Goal: Transaction & Acquisition: Purchase product/service

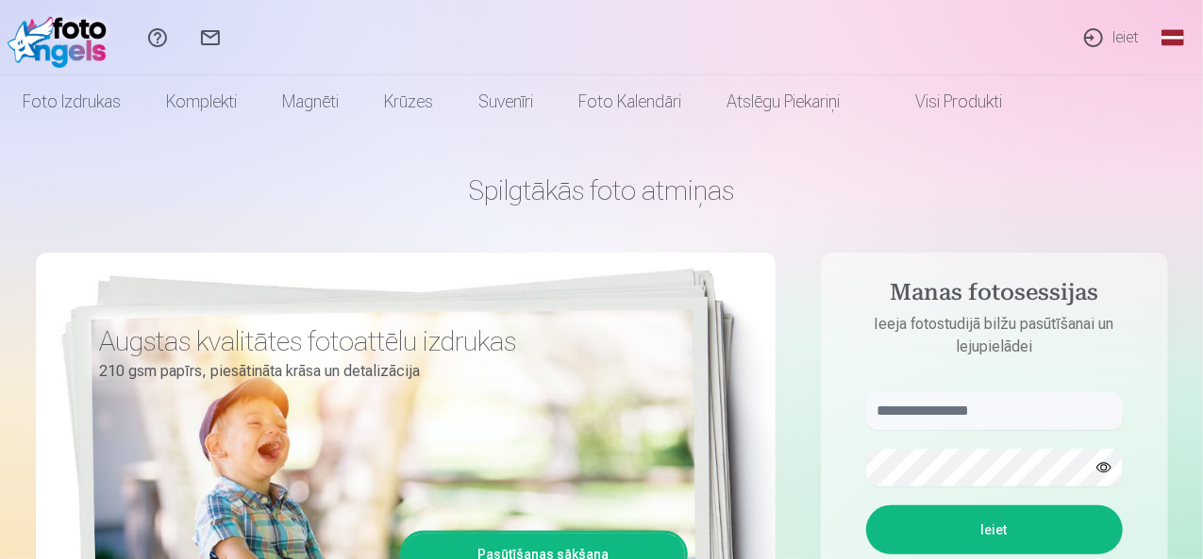
click at [1115, 37] on link "Ieiet" at bounding box center [1110, 37] width 87 height 75
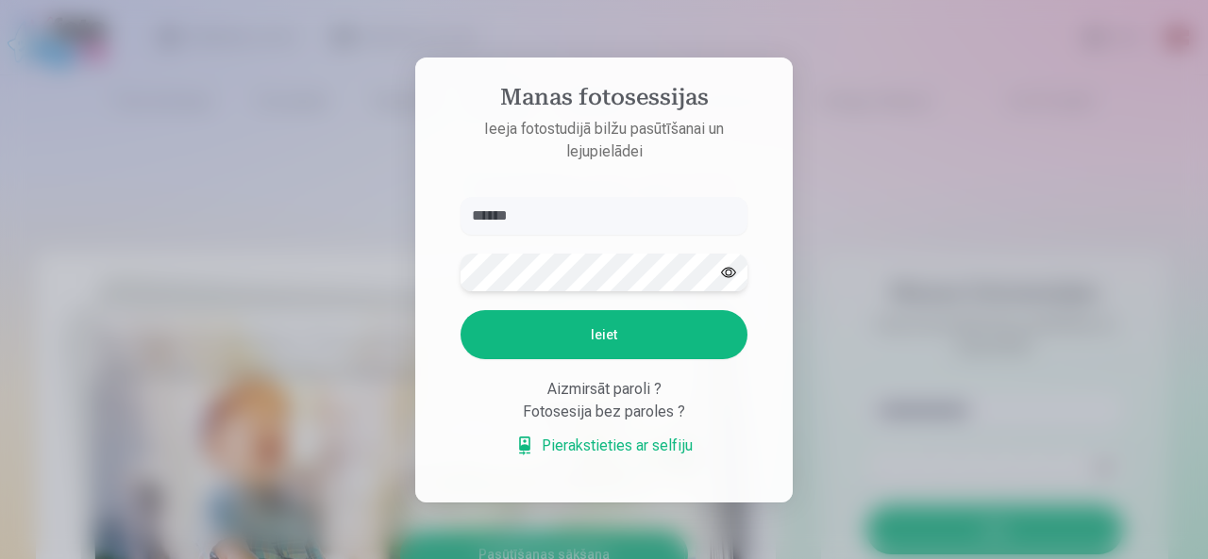
click at [460, 310] on button "Ieiet" at bounding box center [603, 334] width 287 height 49
click at [728, 255] on button "button" at bounding box center [728, 273] width 36 height 36
click at [608, 207] on input "******" at bounding box center [603, 216] width 287 height 38
type input "**********"
click at [460, 310] on button "Ieiet" at bounding box center [603, 334] width 287 height 49
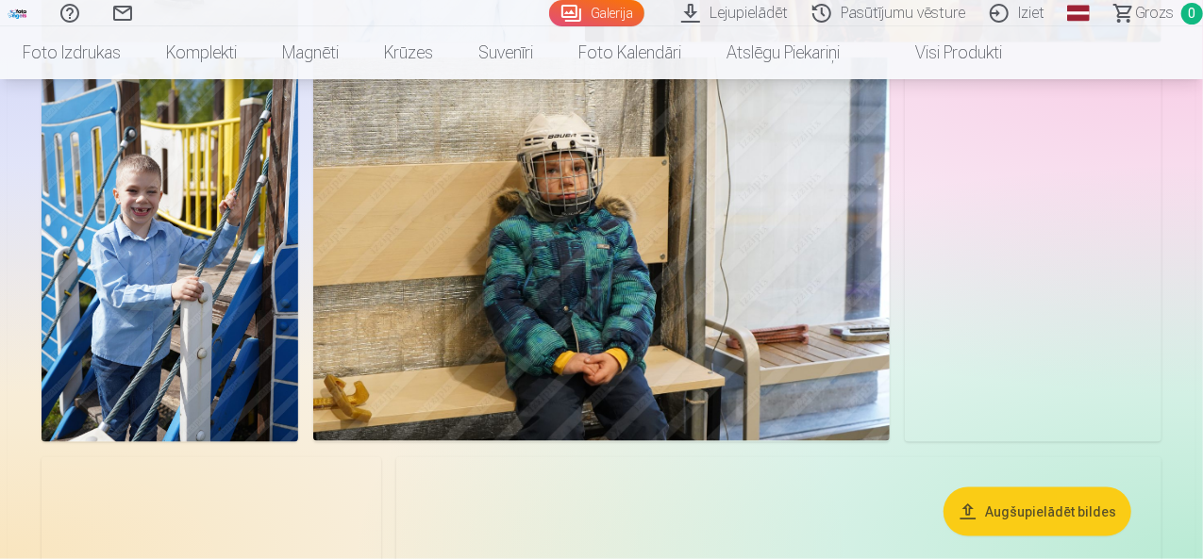
scroll to position [943, 0]
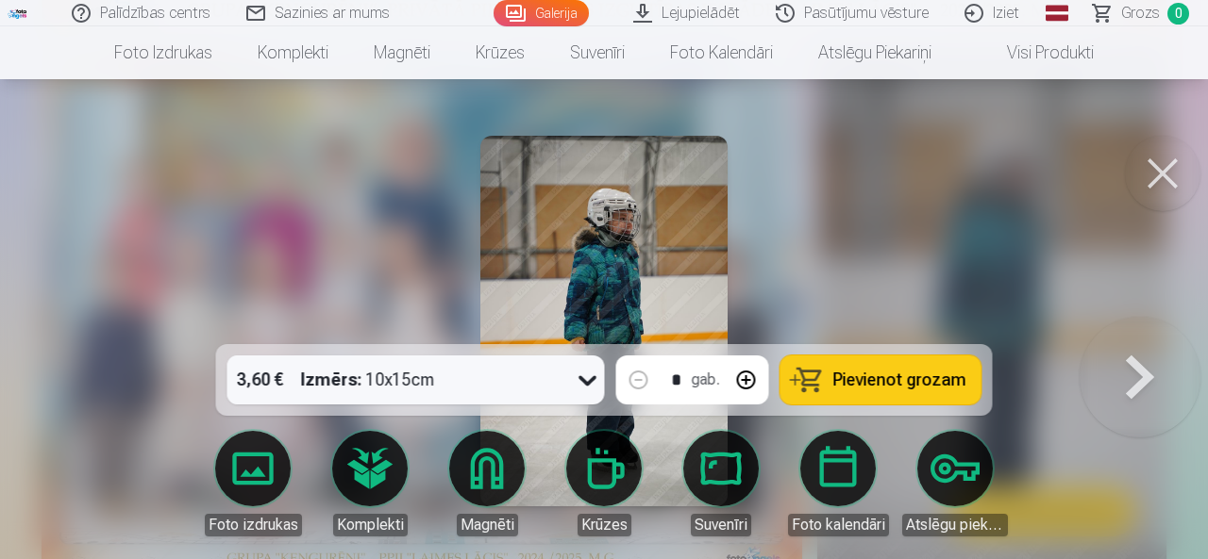
click at [640, 224] on img at bounding box center [603, 321] width 247 height 371
click at [611, 237] on img at bounding box center [603, 321] width 247 height 371
click at [625, 265] on img at bounding box center [603, 321] width 247 height 371
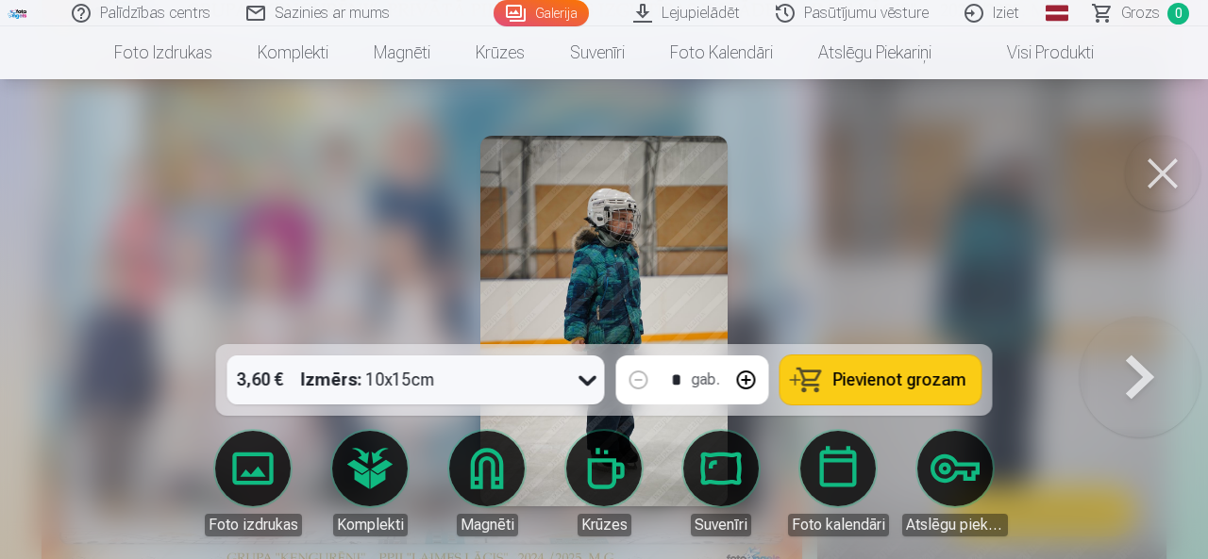
click at [625, 265] on img at bounding box center [603, 321] width 247 height 371
click at [535, 401] on div "3,60 € Izmērs : 10x15cm" at bounding box center [398, 380] width 342 height 49
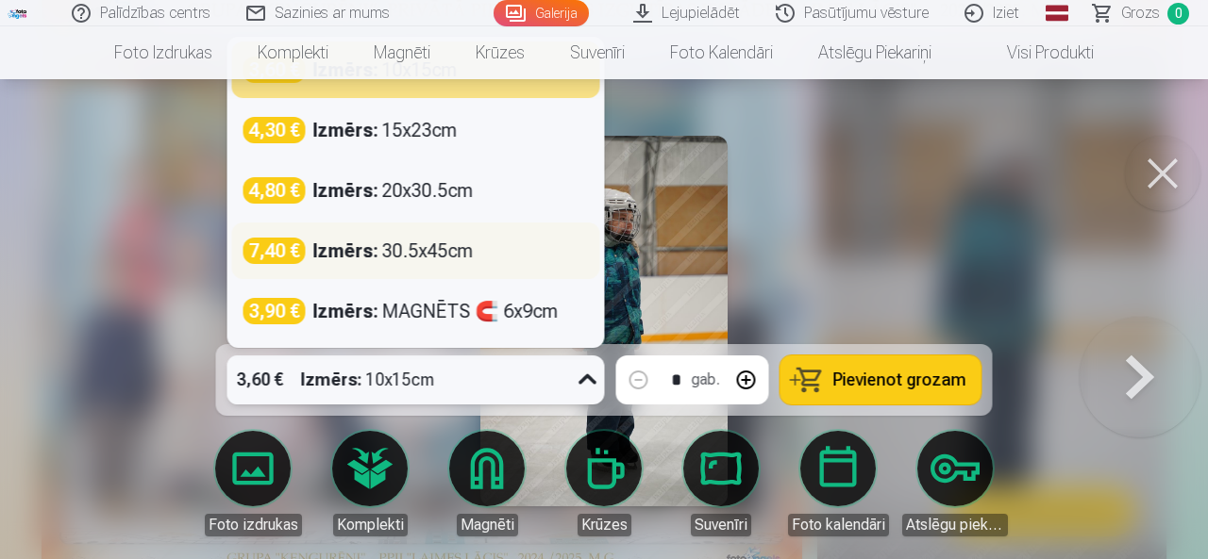
click at [477, 242] on div "7,40 € Izmērs : 30.5x45cm" at bounding box center [415, 251] width 345 height 26
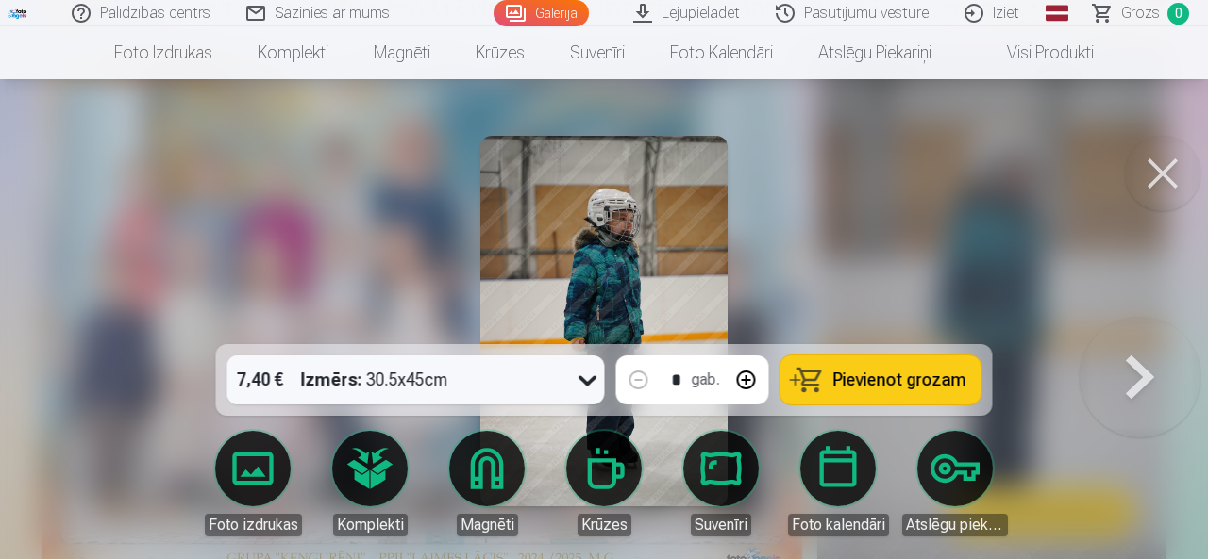
click at [1152, 161] on button at bounding box center [1162, 173] width 75 height 75
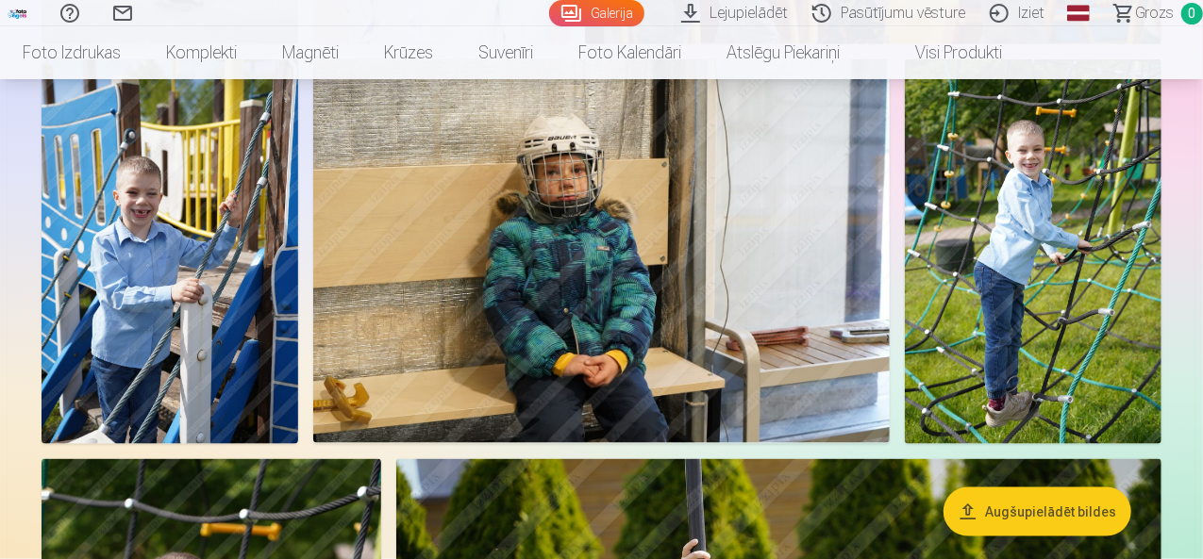
click at [1060, 510] on button "Augšupielādēt bildes" at bounding box center [1037, 512] width 188 height 49
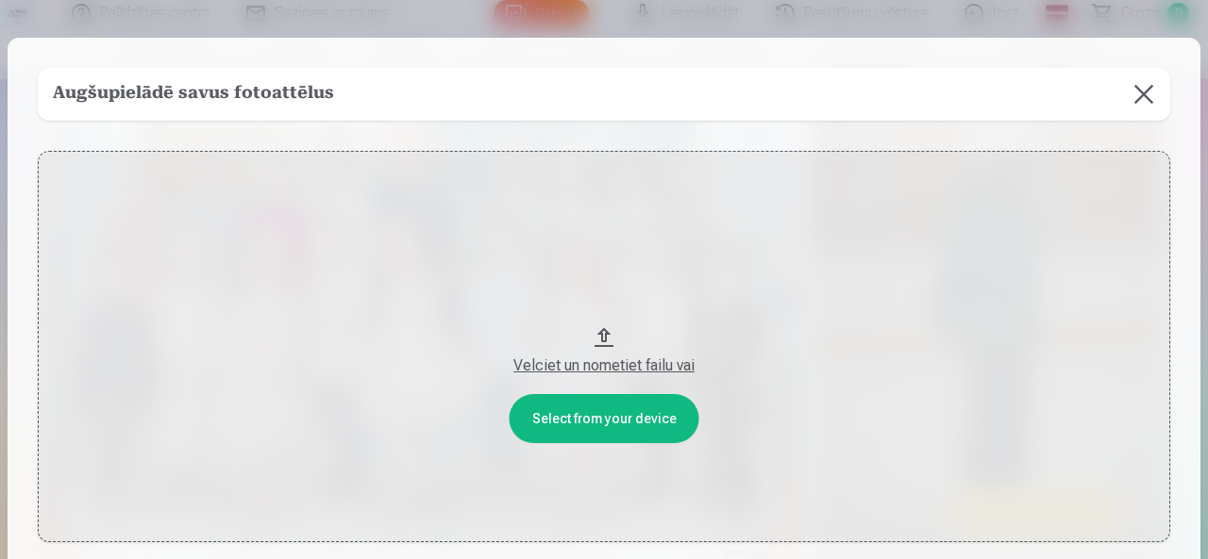
click at [1147, 83] on button at bounding box center [1143, 94] width 53 height 53
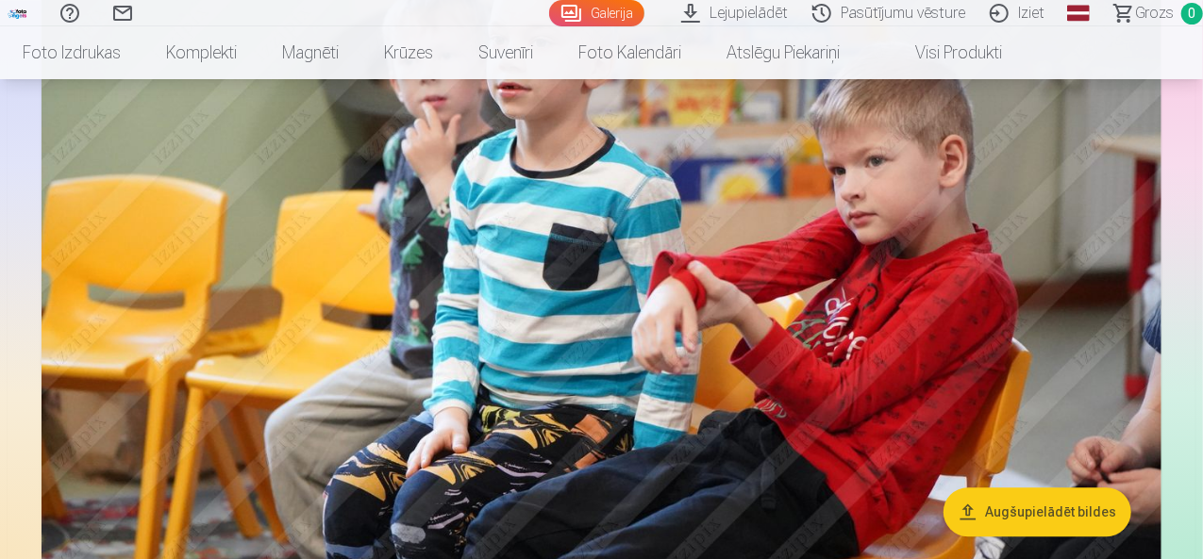
scroll to position [2566, 0]
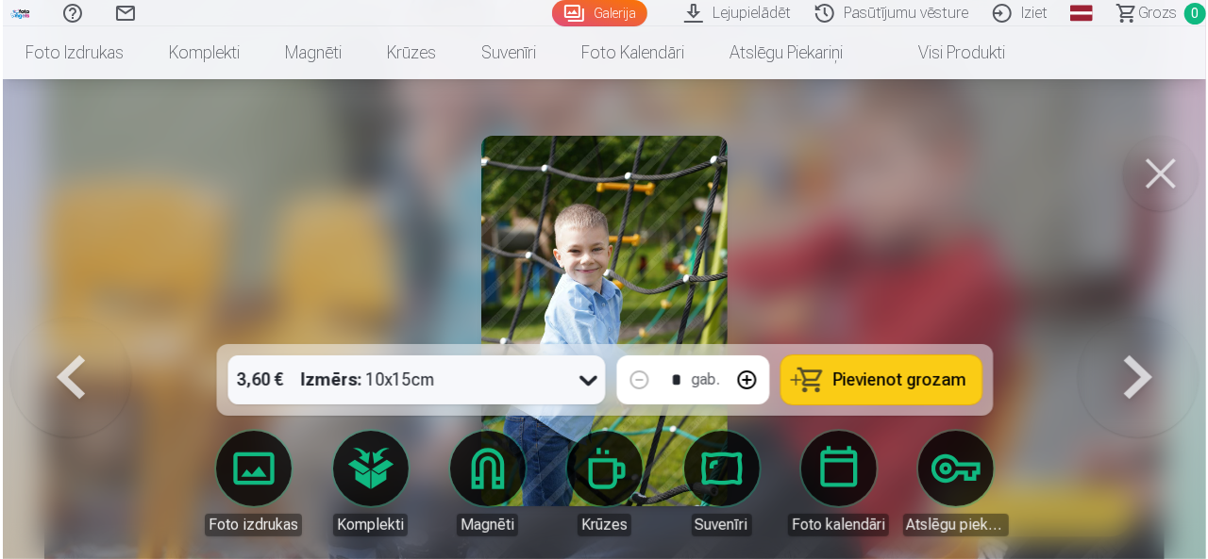
scroll to position [2573, 0]
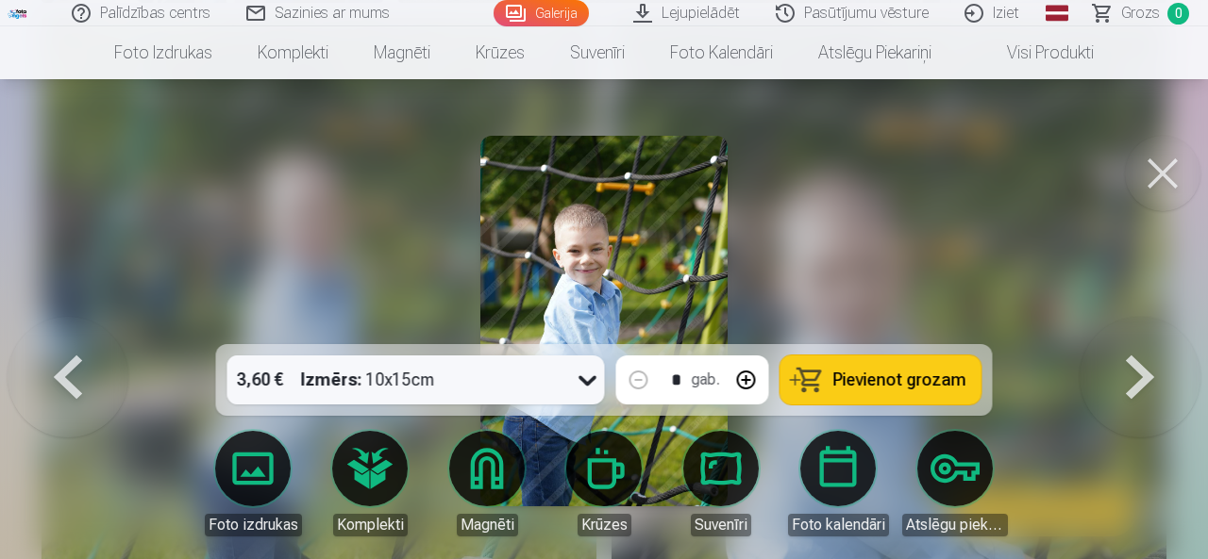
click at [883, 372] on span "Pievienot grozam" at bounding box center [899, 380] width 133 height 17
click at [1145, 173] on button at bounding box center [1162, 173] width 75 height 75
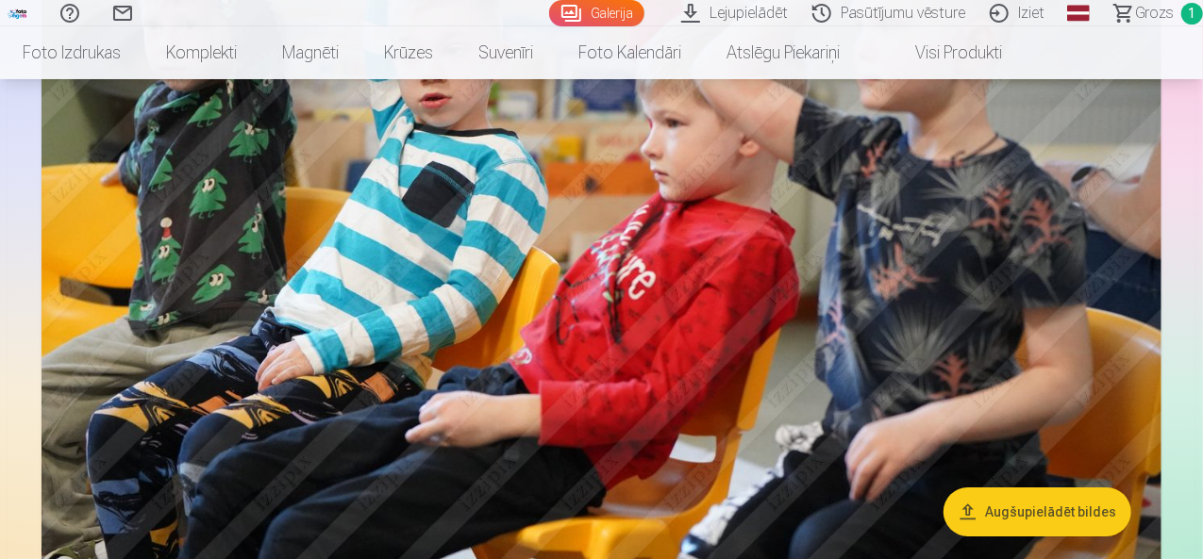
scroll to position [3396, 0]
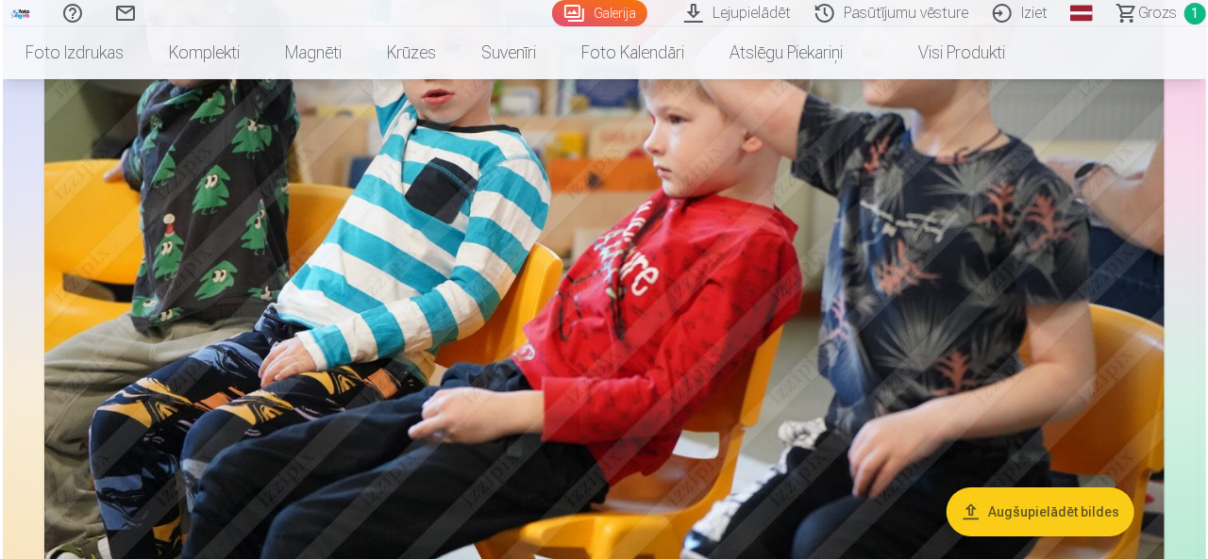
scroll to position [3406, 0]
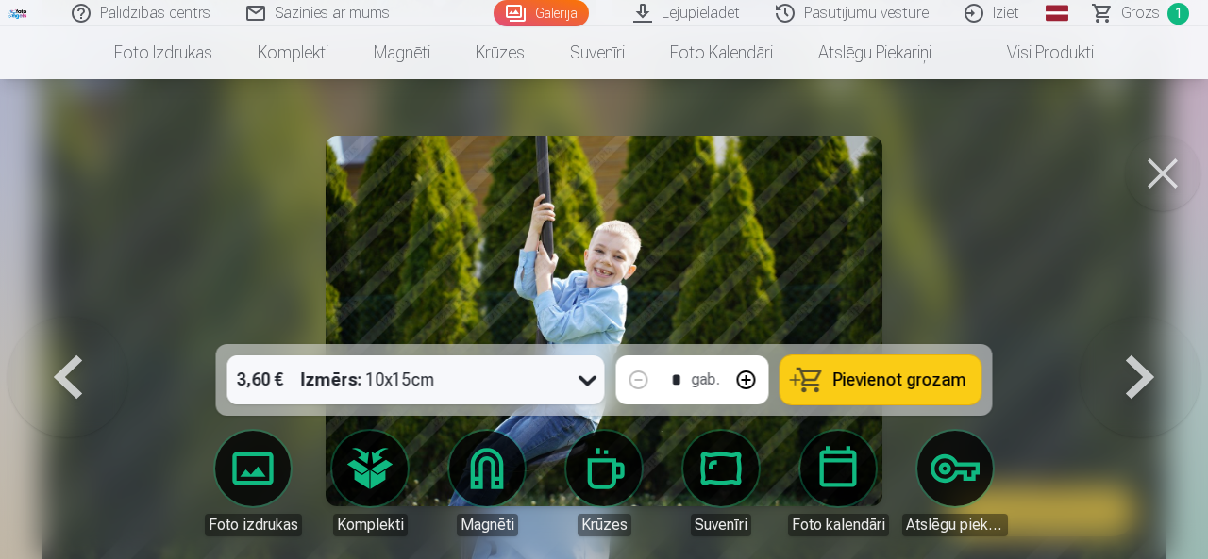
click at [892, 389] on span "Pievienot grozam" at bounding box center [899, 380] width 133 height 17
click at [1154, 172] on button at bounding box center [1162, 173] width 75 height 75
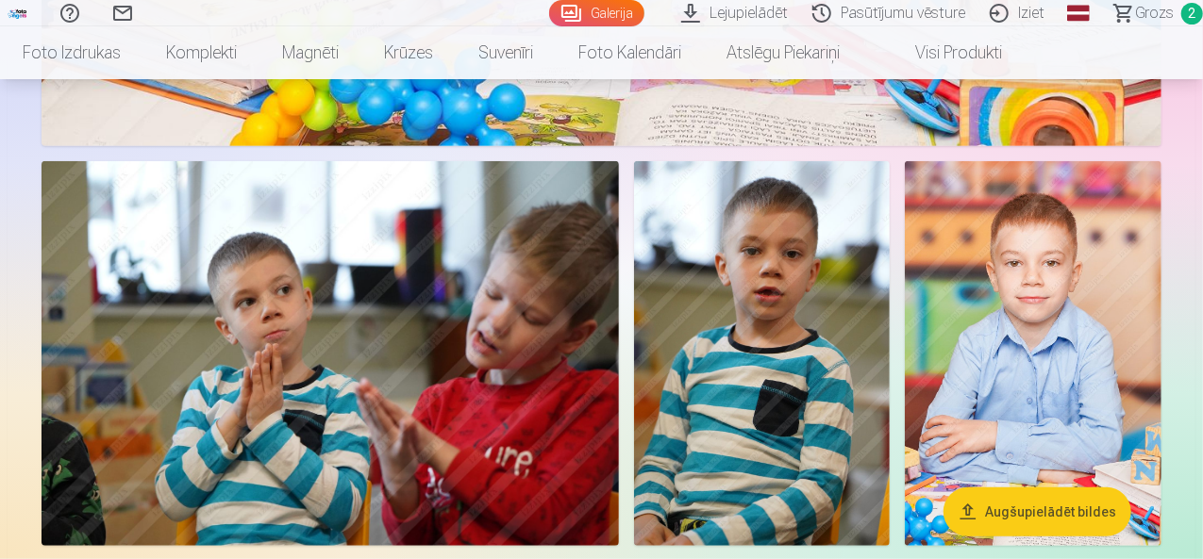
scroll to position [7510, 0]
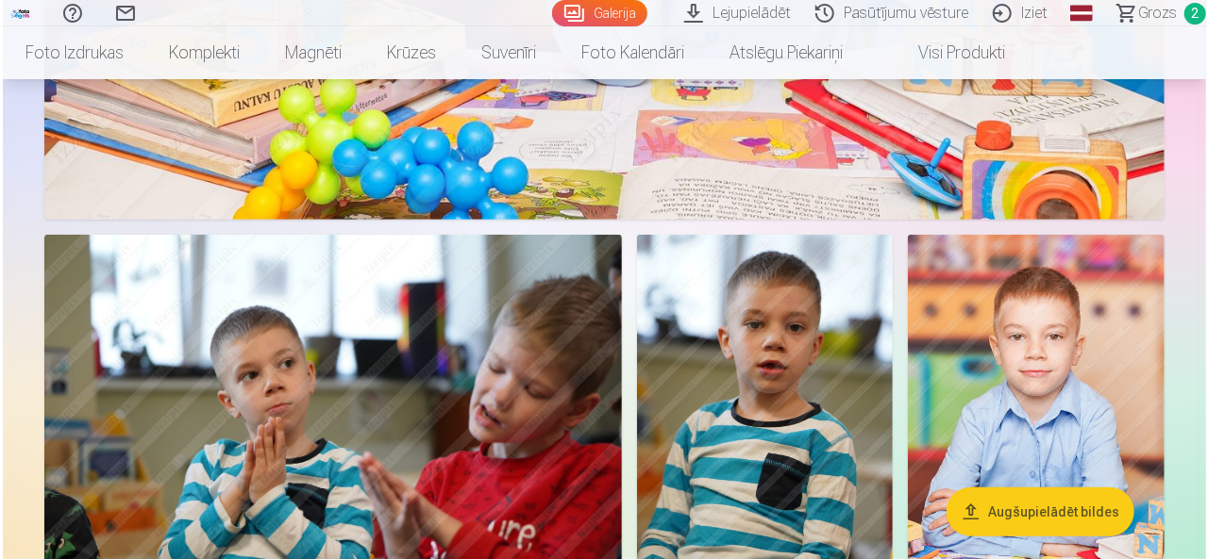
scroll to position [7538, 0]
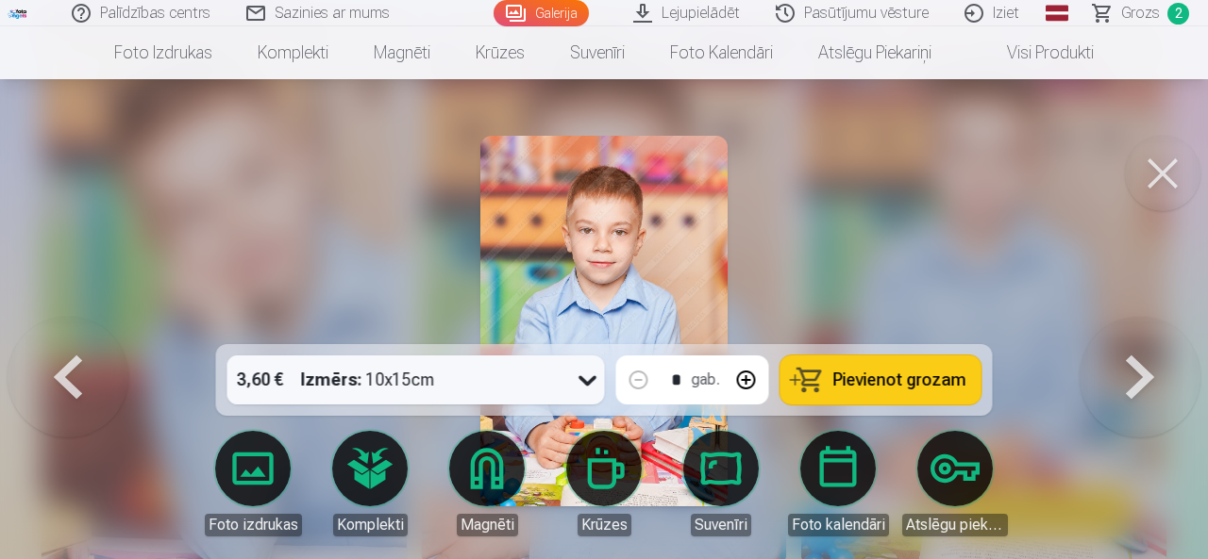
click at [915, 389] on span "Pievienot grozam" at bounding box center [899, 380] width 133 height 17
click at [1175, 186] on button at bounding box center [1162, 173] width 75 height 75
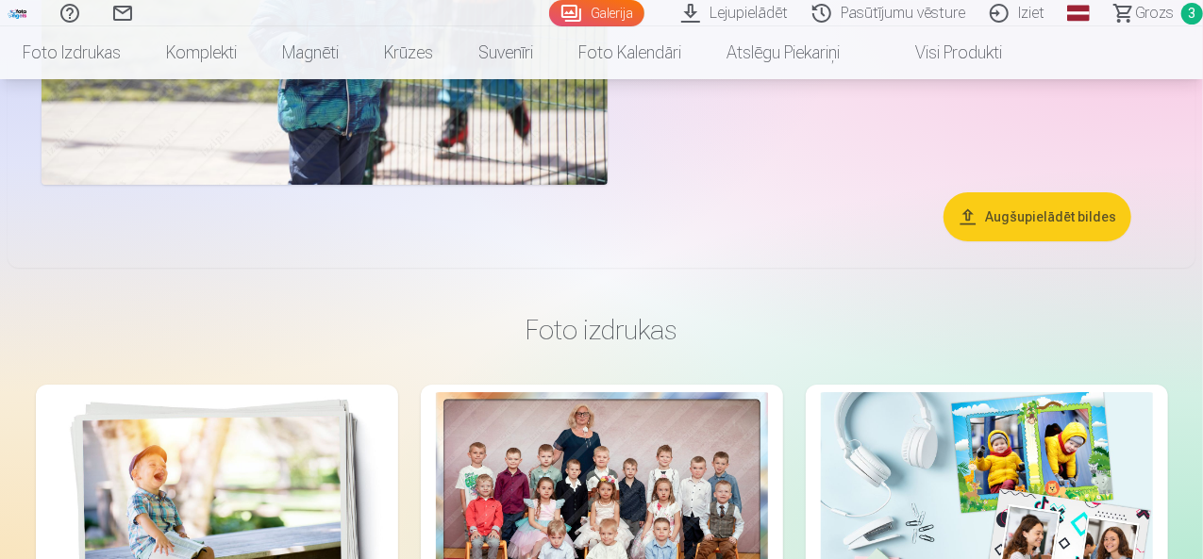
scroll to position [10340, 0]
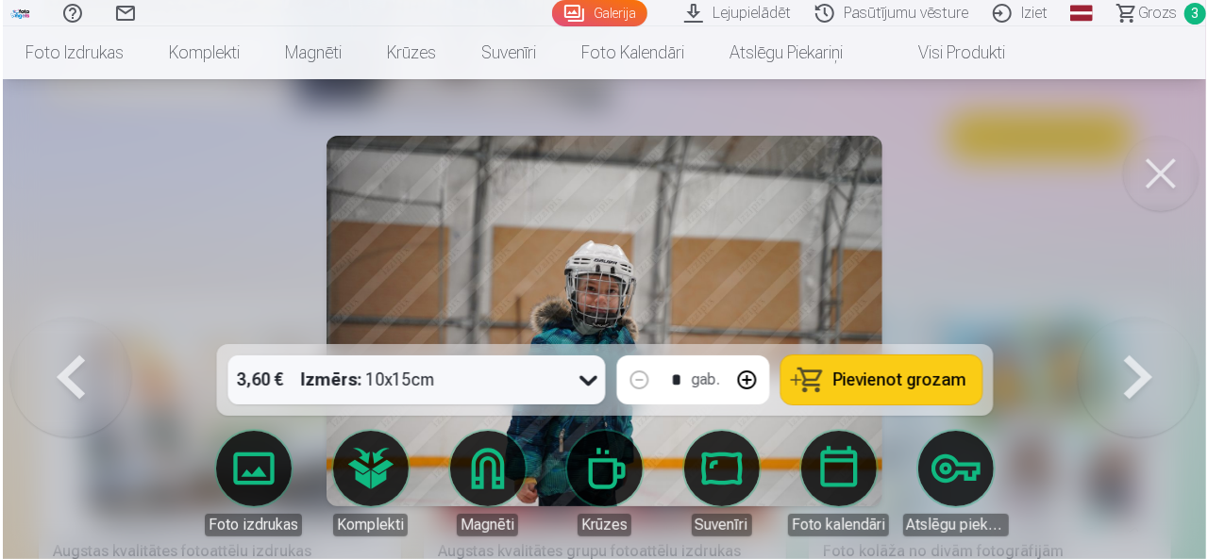
scroll to position [10377, 0]
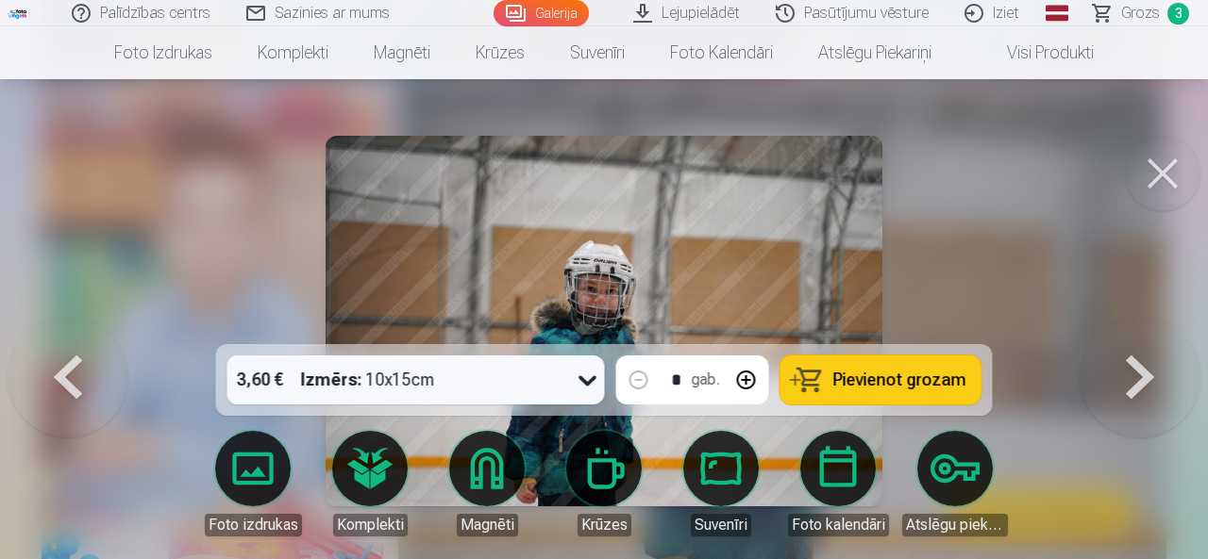
click at [937, 388] on span "Pievienot grozam" at bounding box center [899, 380] width 133 height 17
click at [1151, 24] on link "Grozs 4" at bounding box center [1142, 13] width 132 height 26
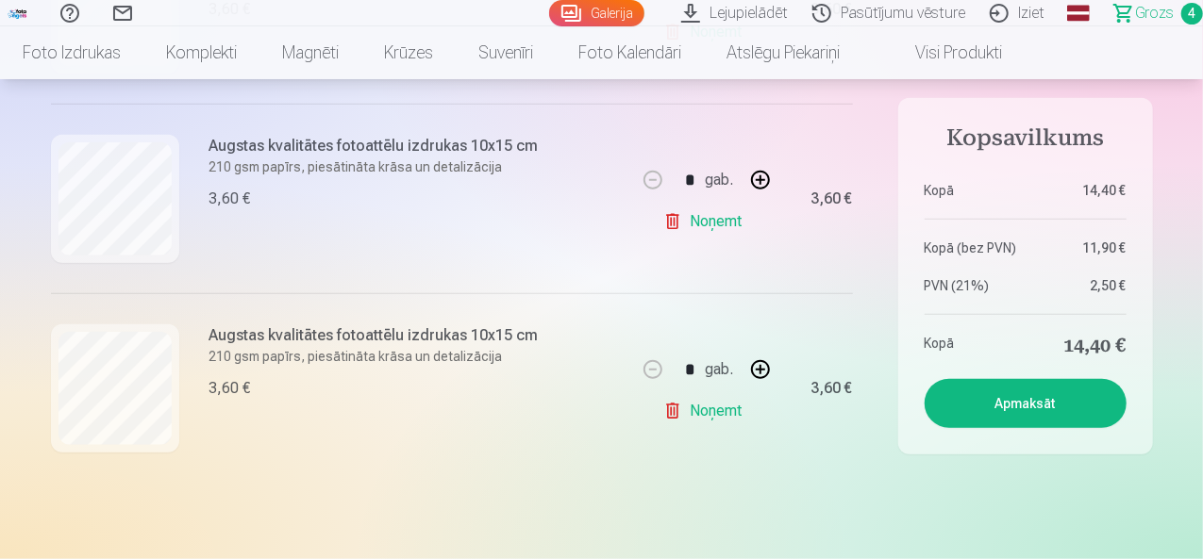
scroll to position [728, 0]
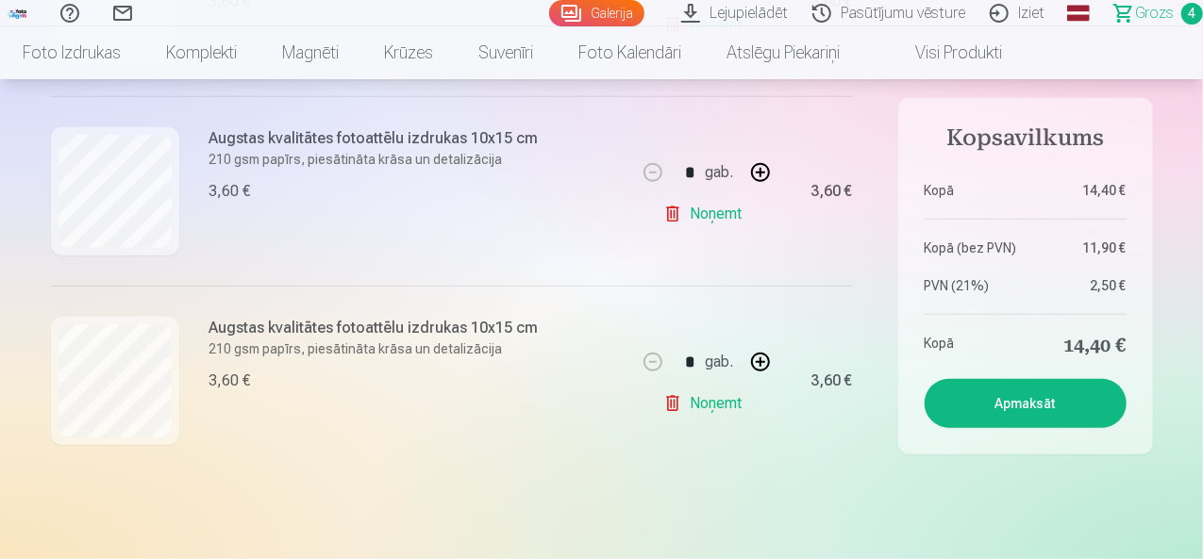
click at [1047, 394] on button "Apmaksāt" at bounding box center [1026, 403] width 202 height 49
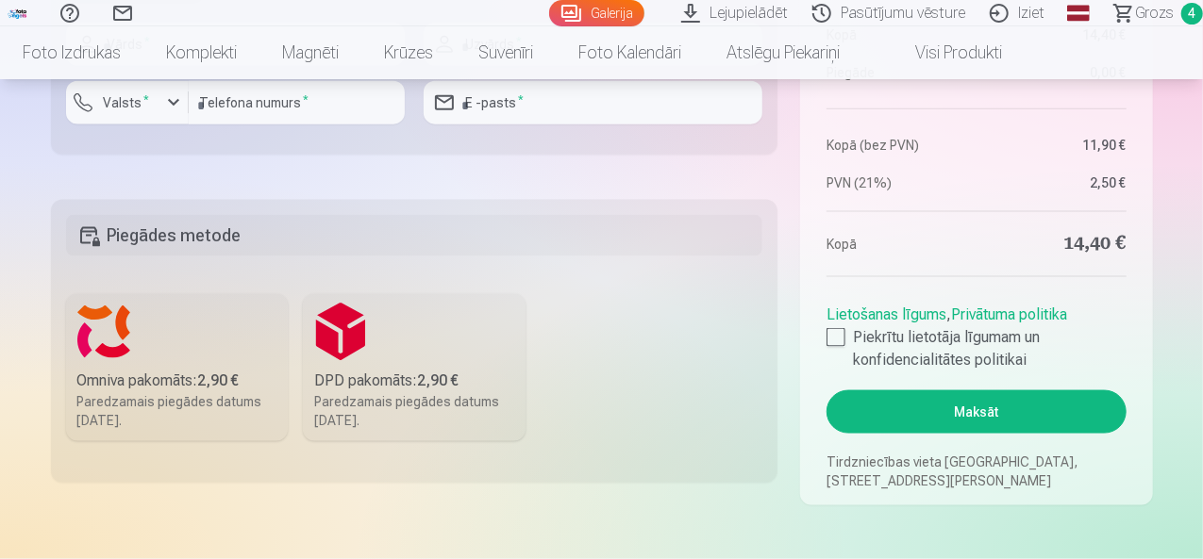
scroll to position [1188, 0]
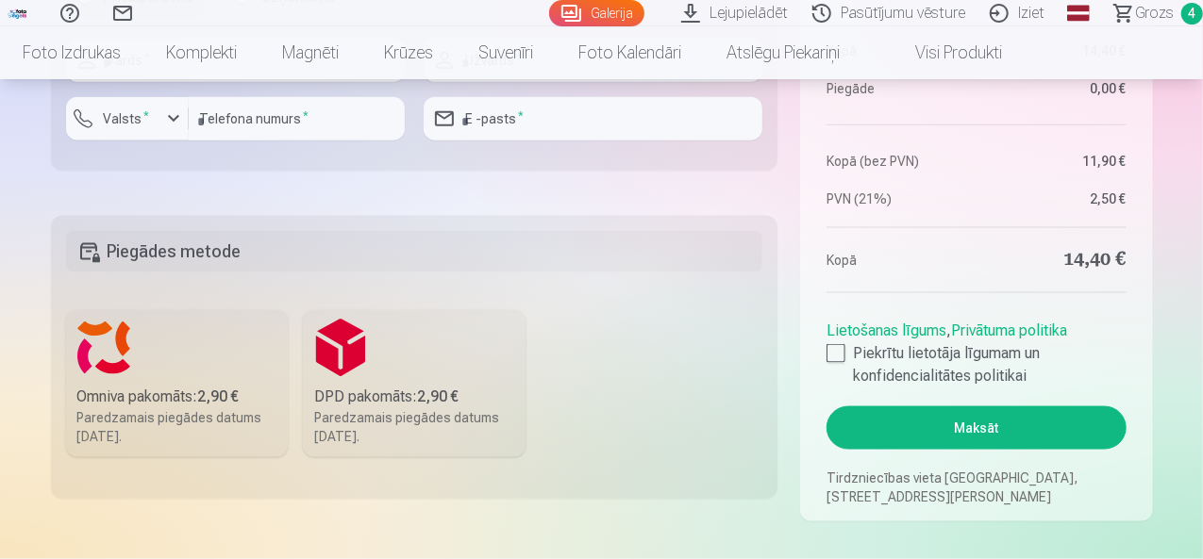
click at [162, 404] on div "Omniva pakomāts : 2,90 €" at bounding box center [177, 397] width 200 height 23
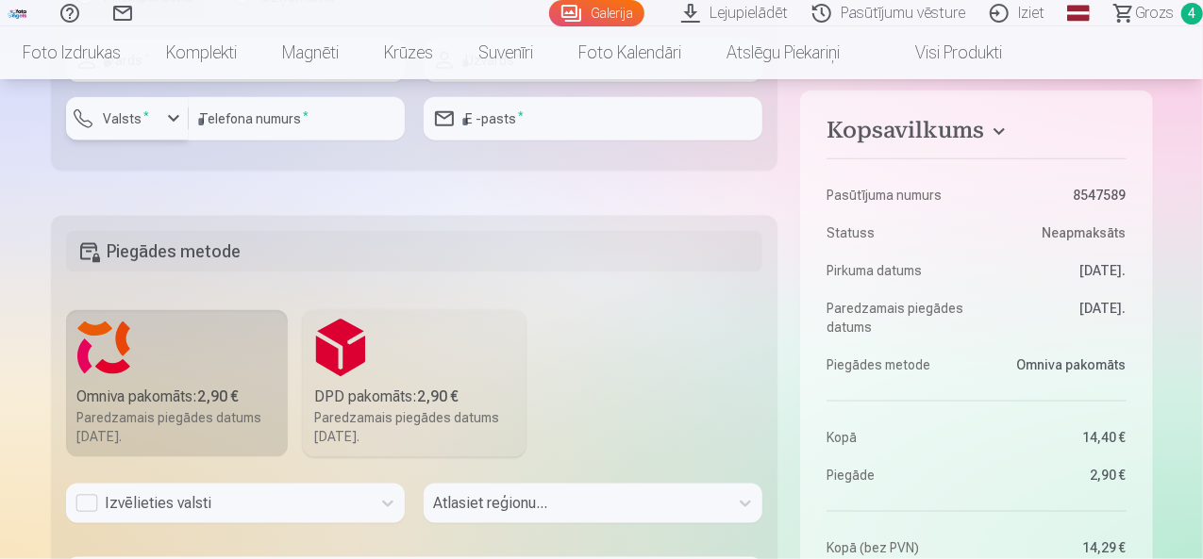
click at [183, 119] on div "button" at bounding box center [173, 119] width 23 height 23
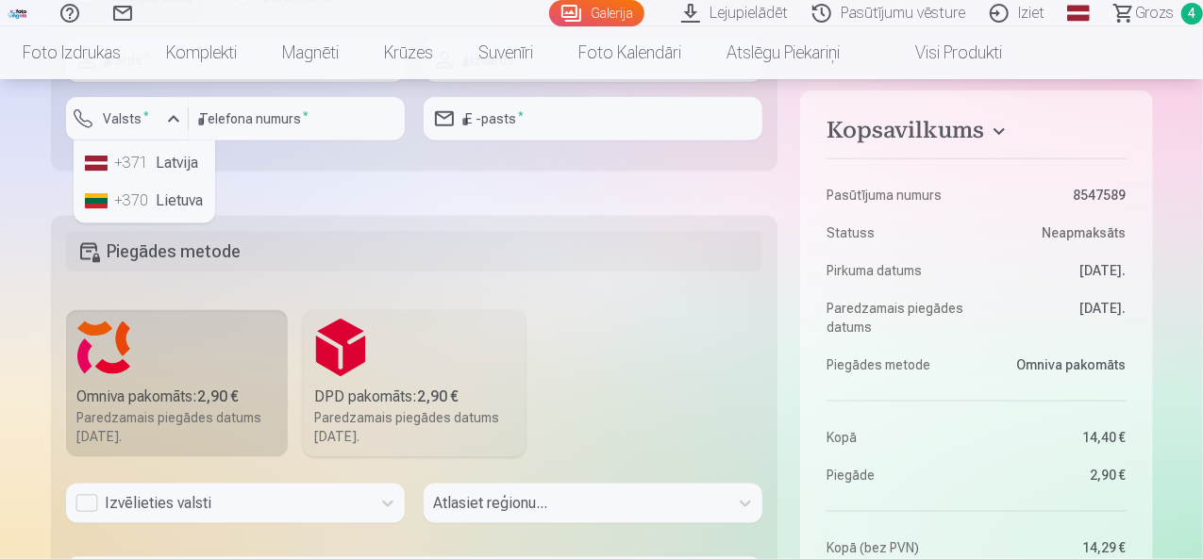
click at [179, 153] on li "+371 Latvija" at bounding box center [144, 163] width 134 height 38
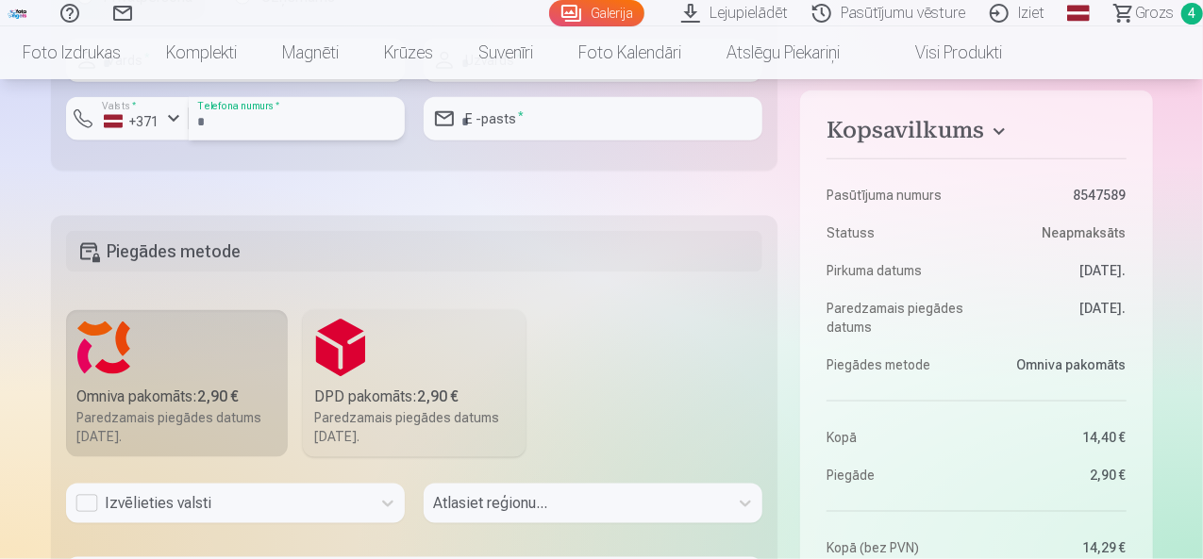
click at [217, 120] on input "number" at bounding box center [297, 118] width 216 height 43
type input "********"
type input "*****"
type input "********"
type input "****"
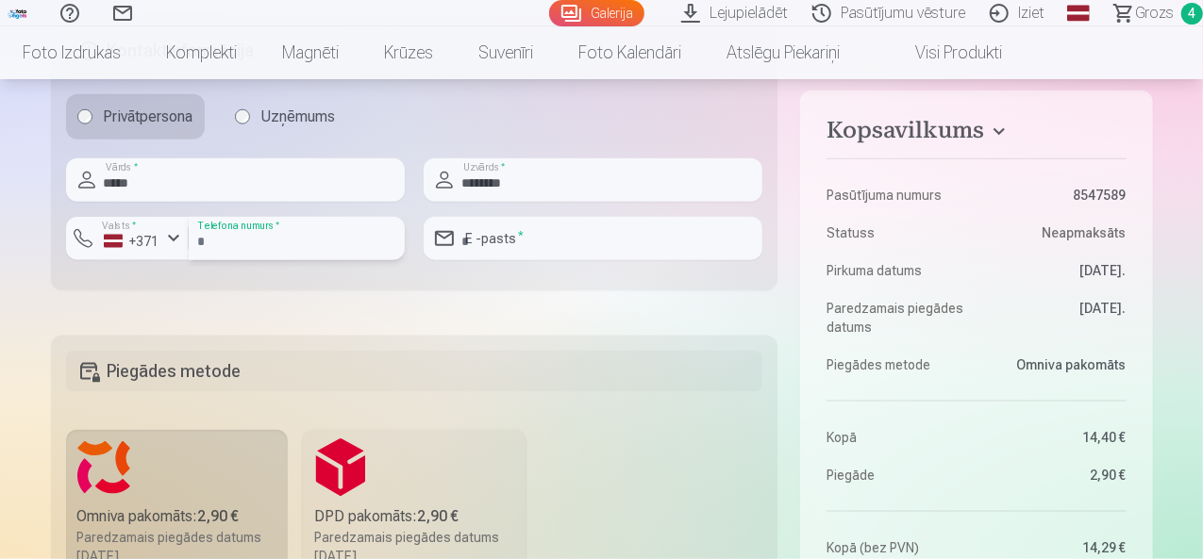
scroll to position [1064, 0]
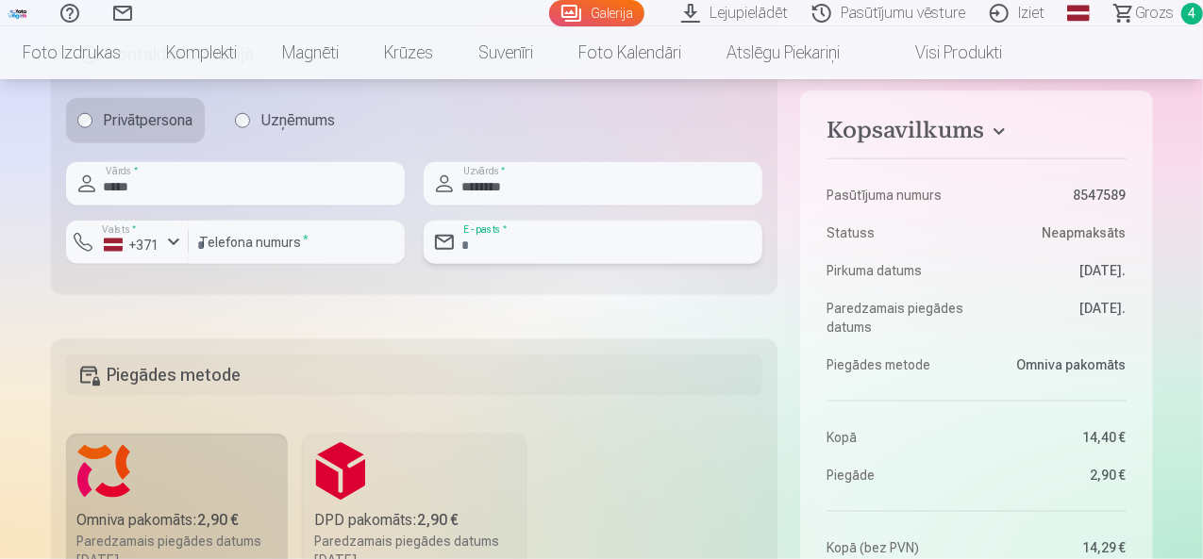
click at [547, 233] on input "email" at bounding box center [593, 242] width 339 height 43
type input "**********"
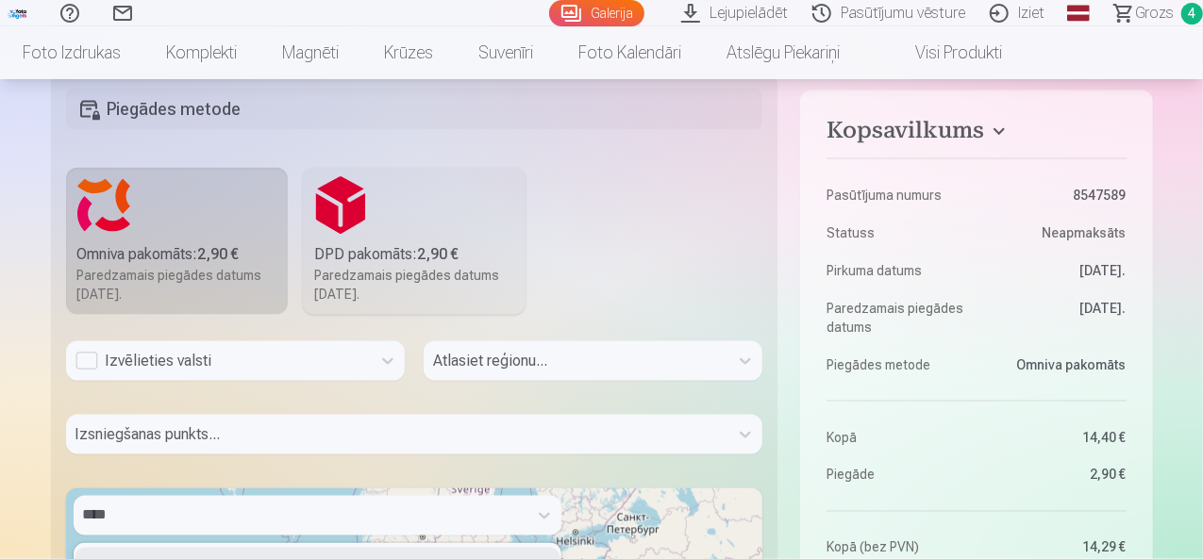
scroll to position [1313, 0]
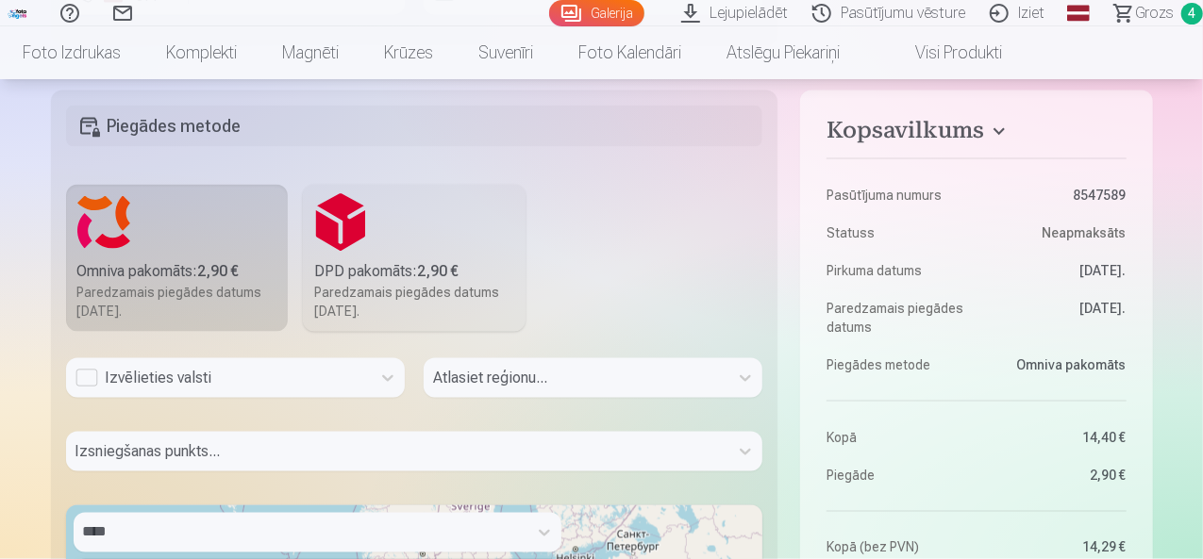
click at [349, 376] on div "Izvēlieties valsti" at bounding box center [218, 378] width 286 height 23
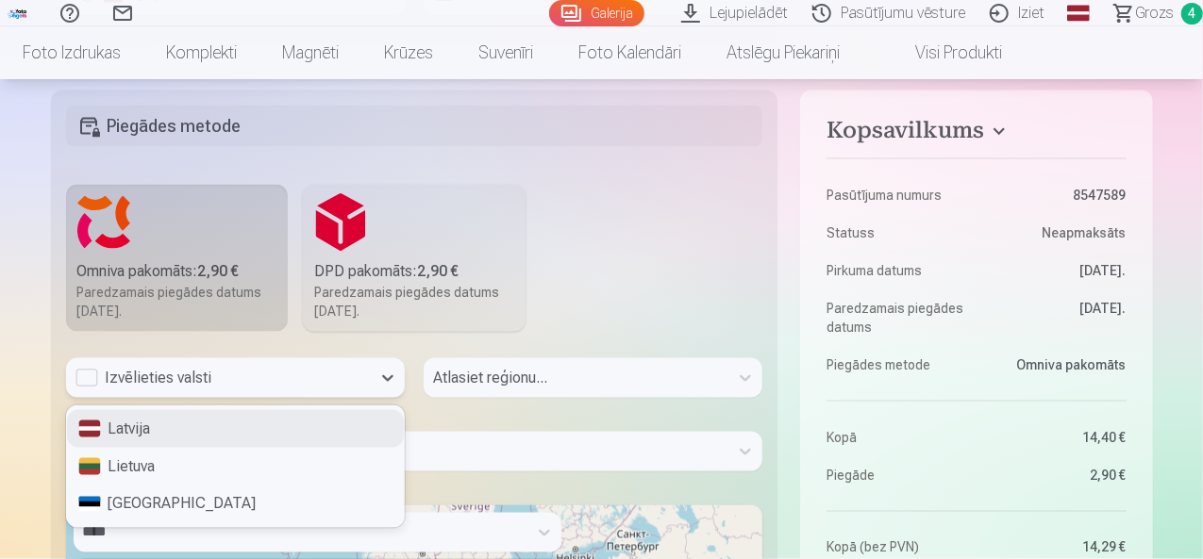
click at [315, 425] on div "Latvija" at bounding box center [235, 429] width 337 height 38
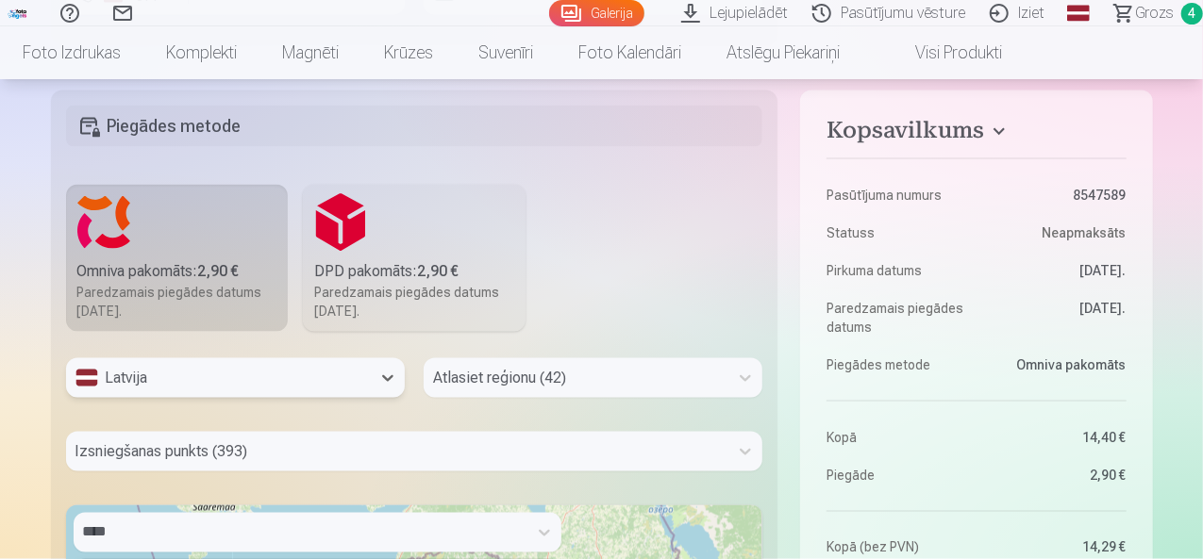
click at [485, 376] on div "Atlasiet reģionu (42)" at bounding box center [593, 379] width 339 height 40
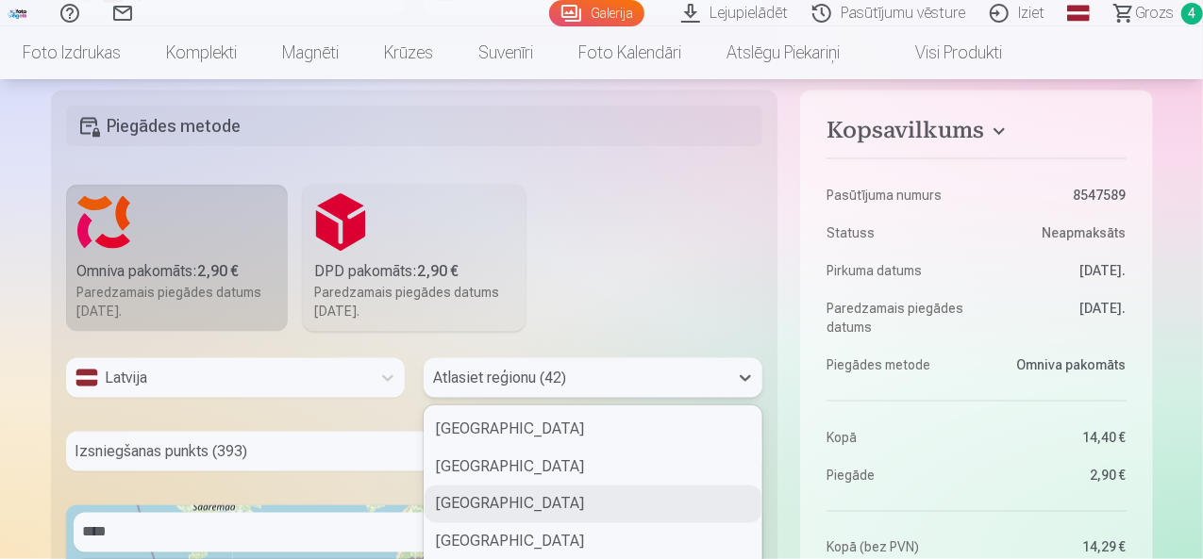
scroll to position [1450, 0]
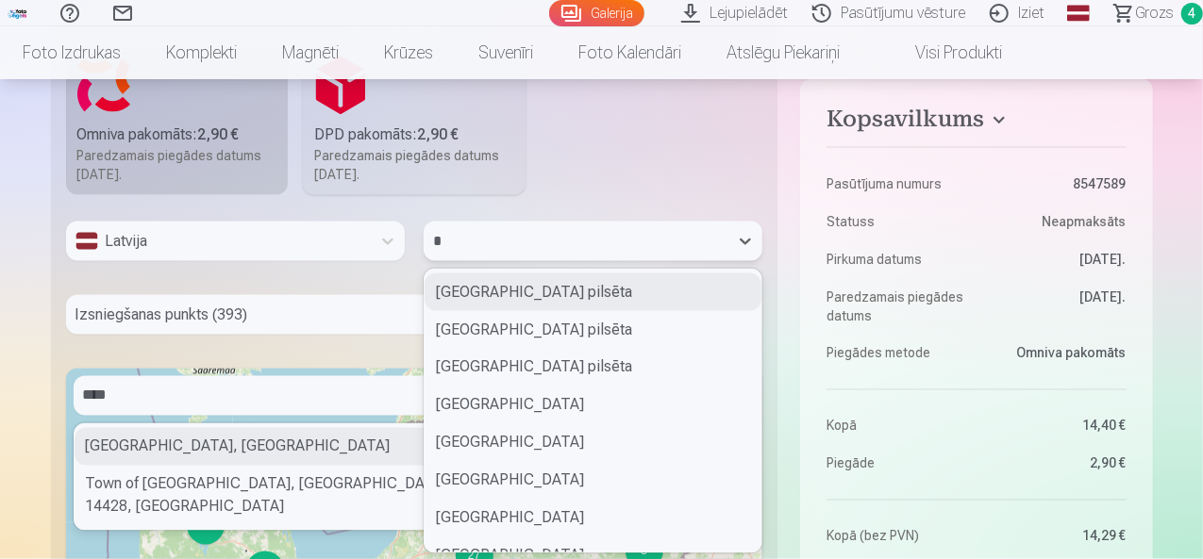
type input "**"
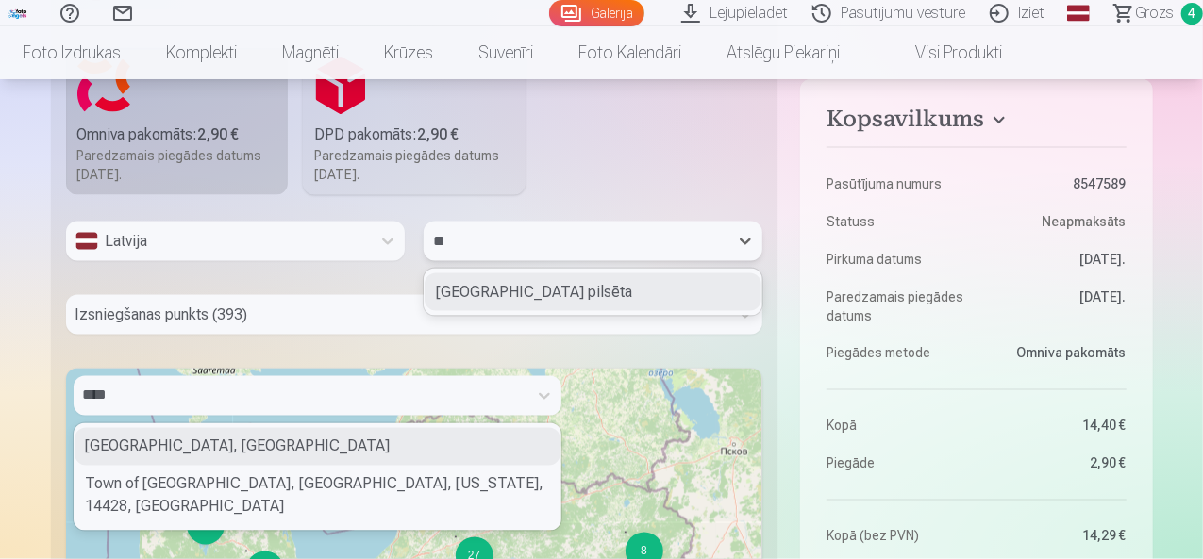
click at [481, 291] on div "Rīgas pilsēta" at bounding box center [593, 293] width 337 height 38
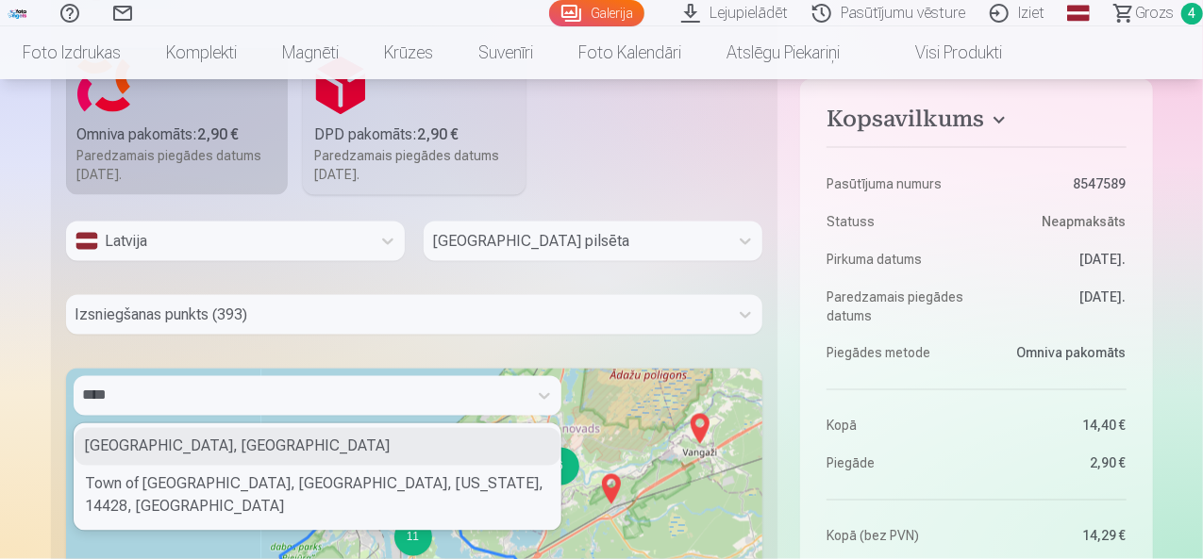
drag, startPoint x: 1201, startPoint y: 282, endPoint x: 1200, endPoint y: 339, distance: 56.6
click at [1200, 339] on div "Palīdzības centrs Sazinies ar mums Galerija Lejupielādēt Pasūtījumu vēsture Izi…" at bounding box center [601, 28] width 1203 height 2957
click at [115, 451] on div "Riga, Latvia" at bounding box center [318, 447] width 486 height 38
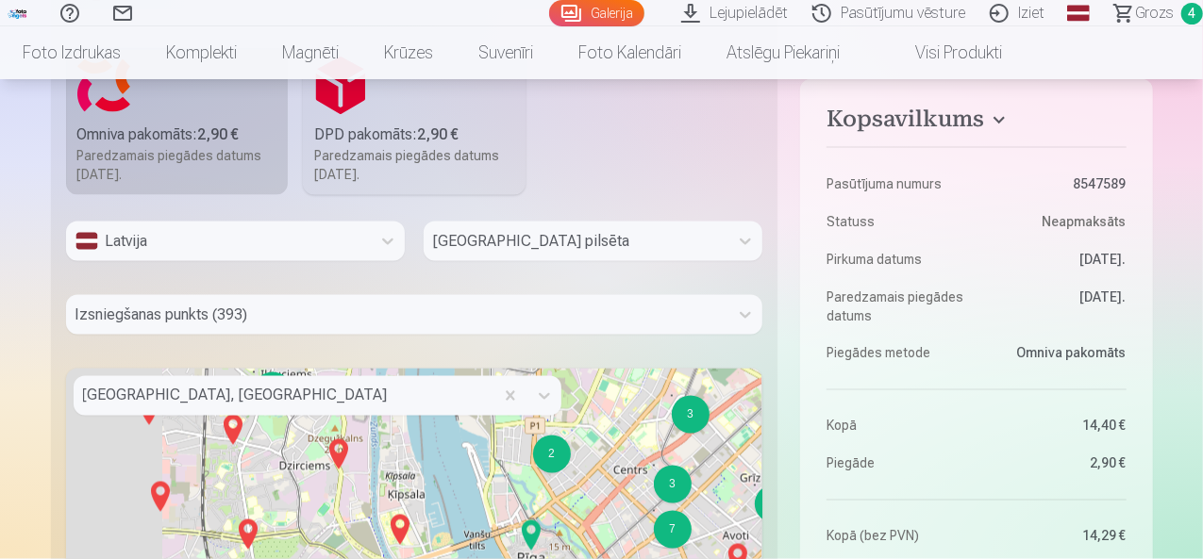
drag, startPoint x: 290, startPoint y: 486, endPoint x: 408, endPoint y: 439, distance: 127.0
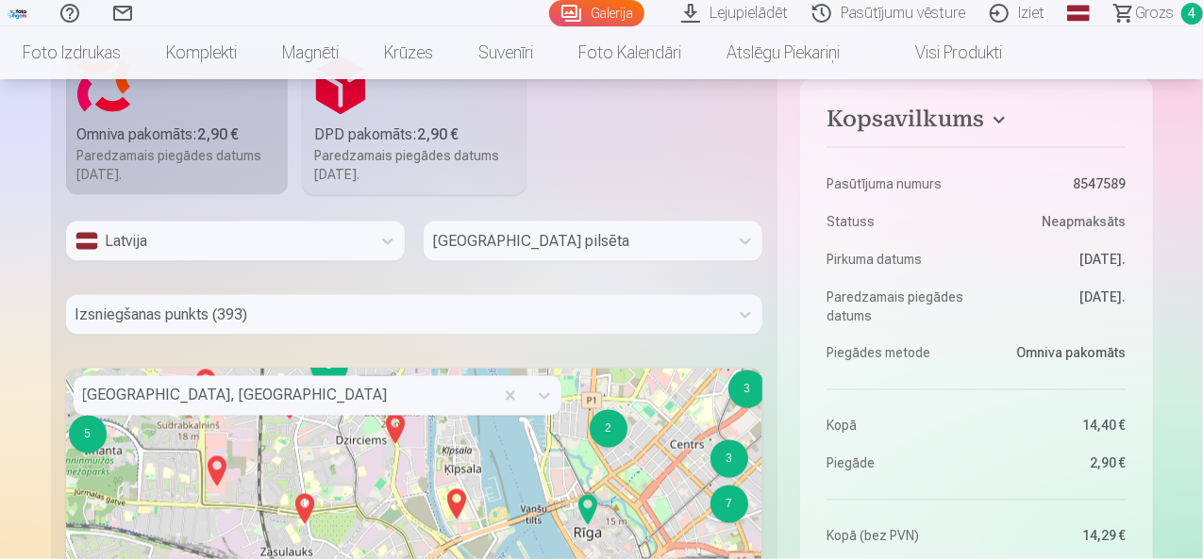
drag, startPoint x: 330, startPoint y: 518, endPoint x: 467, endPoint y: 473, distance: 144.1
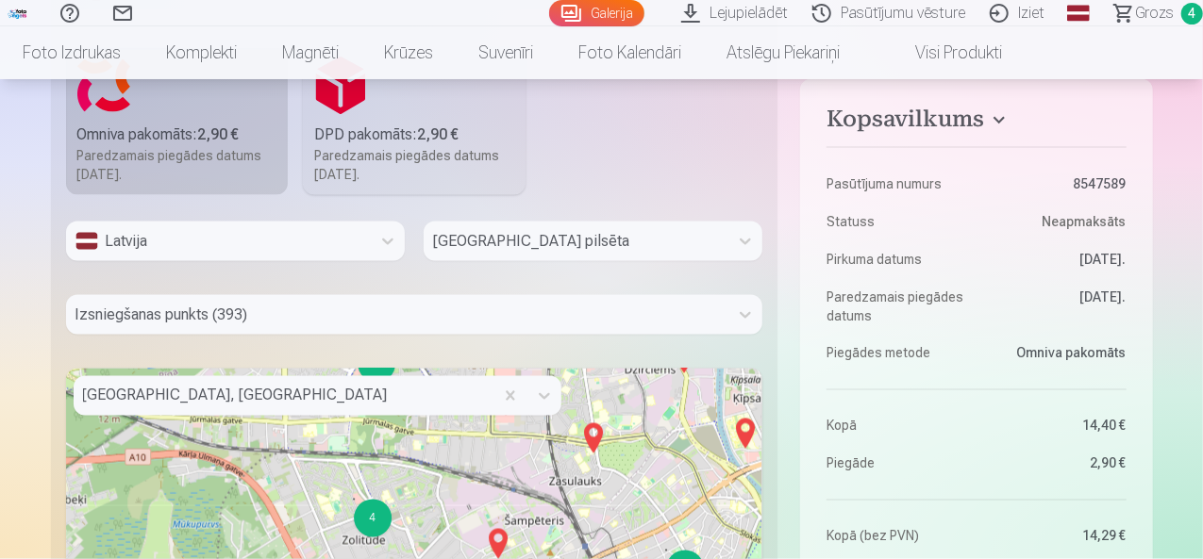
drag, startPoint x: 390, startPoint y: 510, endPoint x: 455, endPoint y: 443, distance: 93.4
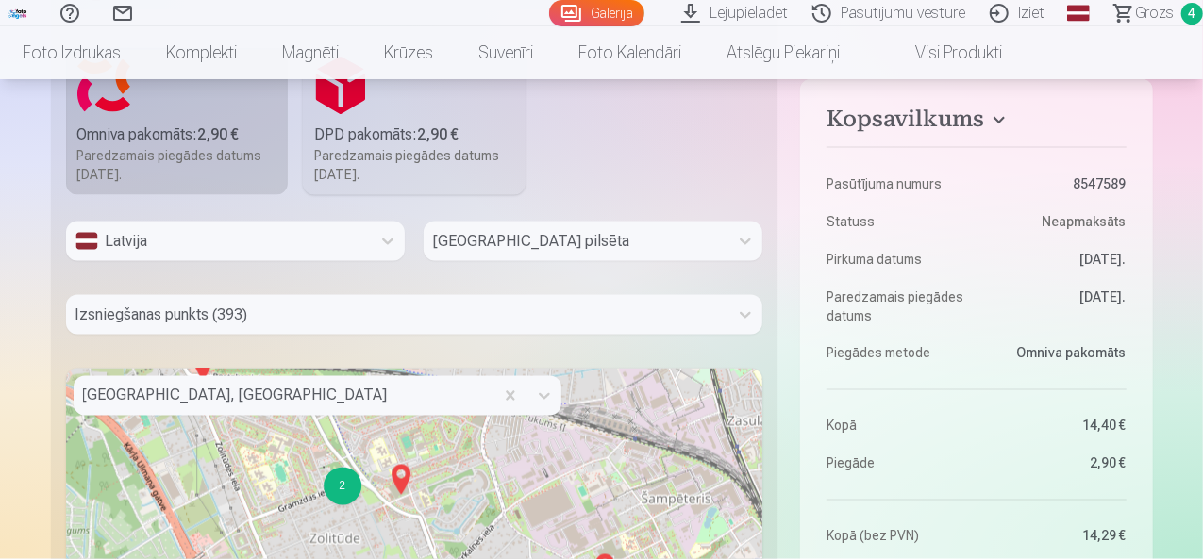
drag, startPoint x: 394, startPoint y: 509, endPoint x: 455, endPoint y: 447, distance: 86.1
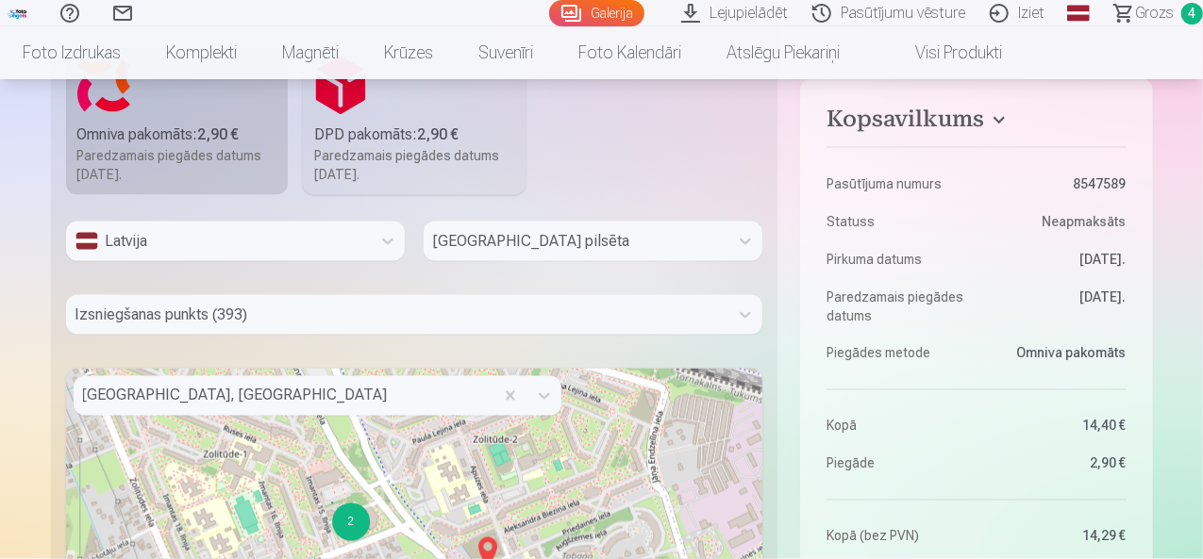
drag, startPoint x: 342, startPoint y: 454, endPoint x: 282, endPoint y: 585, distance: 144.0
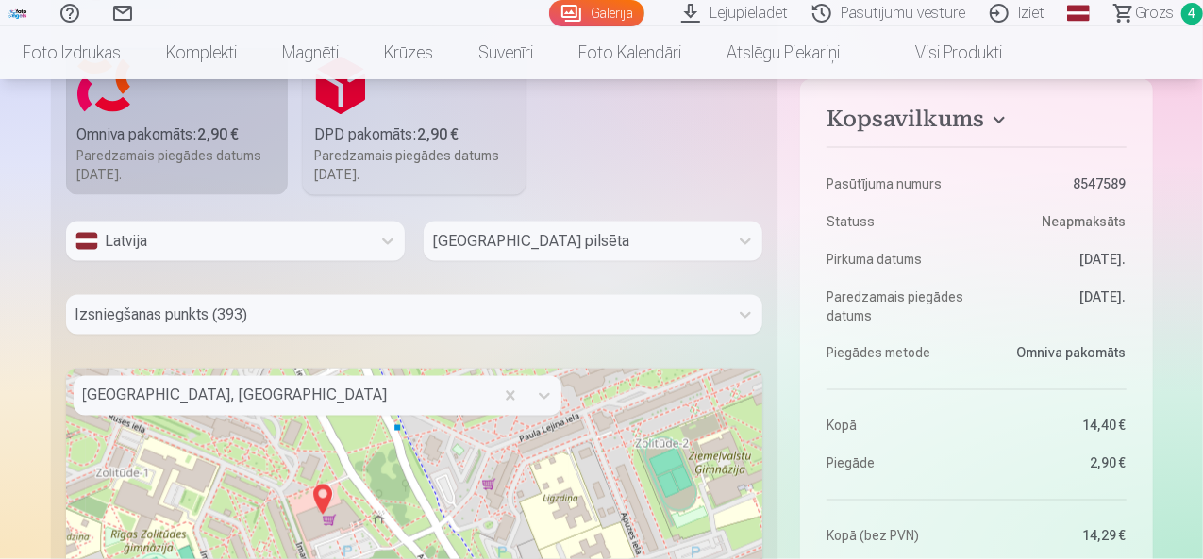
drag, startPoint x: 417, startPoint y: 482, endPoint x: 386, endPoint y: 556, distance: 79.9
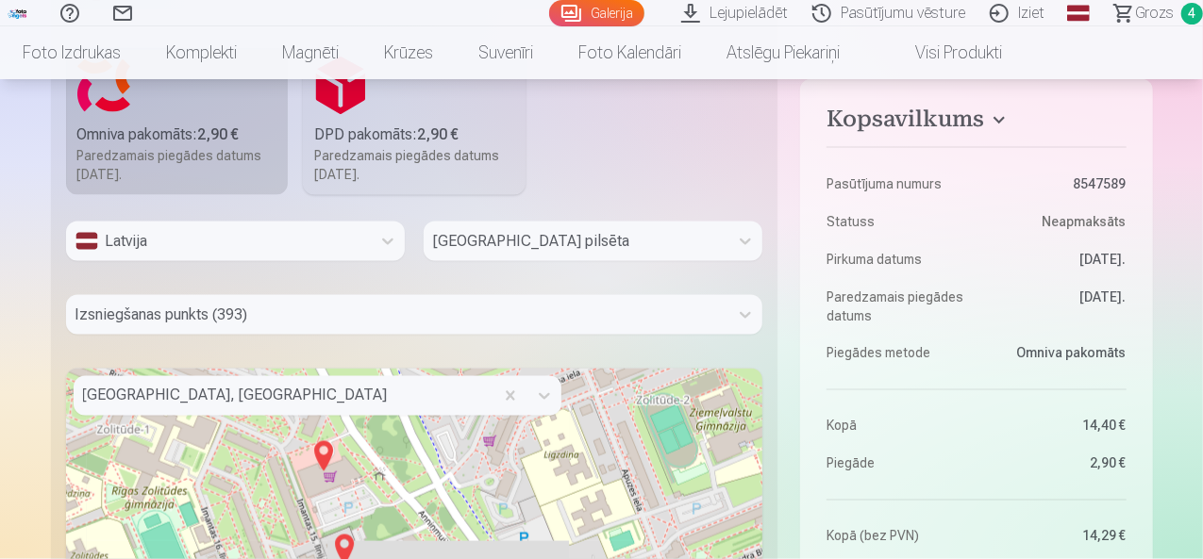
drag, startPoint x: 442, startPoint y: 473, endPoint x: 439, endPoint y: 430, distance: 42.5
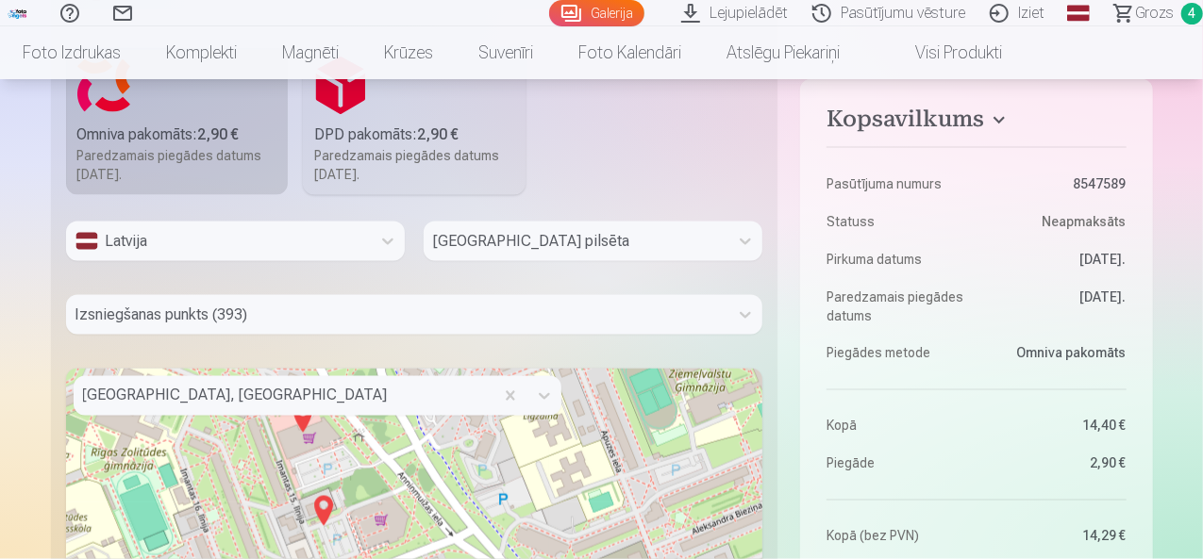
drag, startPoint x: 377, startPoint y: 509, endPoint x: 357, endPoint y: 475, distance: 39.8
click at [328, 505] on img at bounding box center [323, 510] width 30 height 45
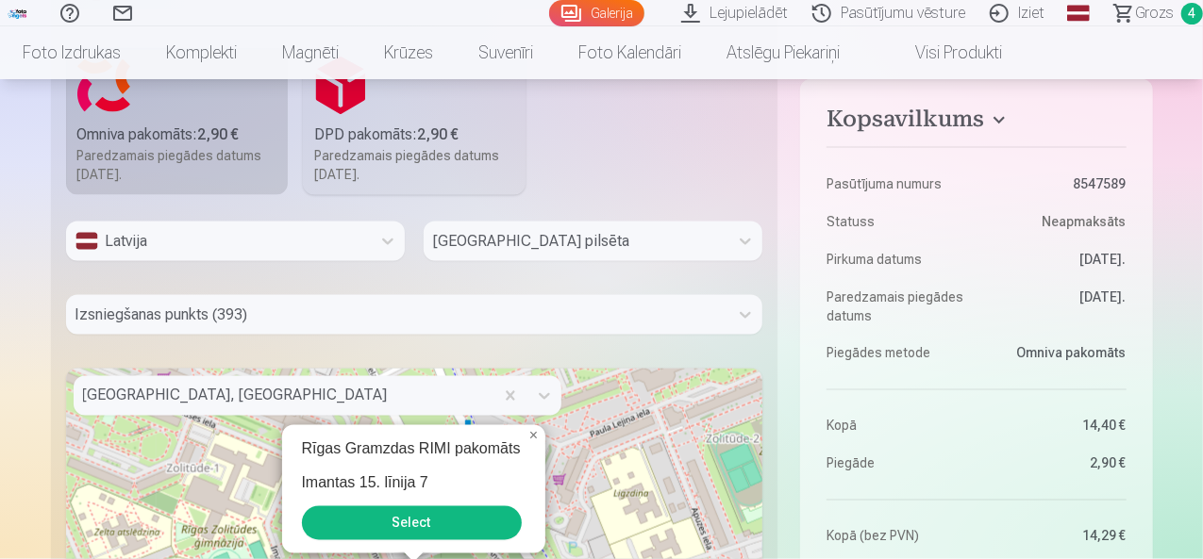
click at [412, 520] on button "Select" at bounding box center [412, 524] width 220 height 34
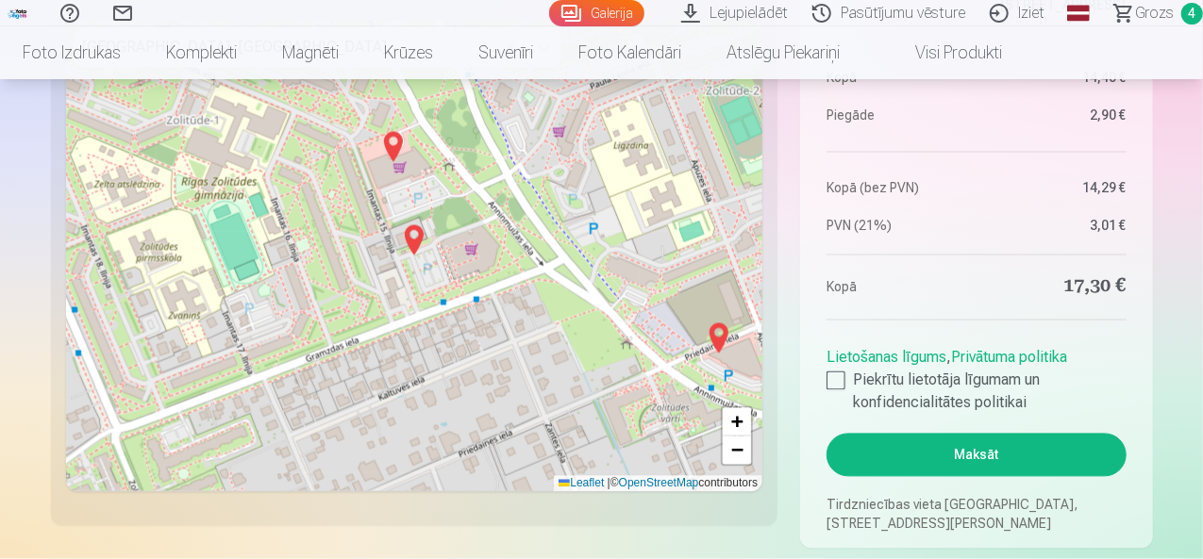
scroll to position [1826, 0]
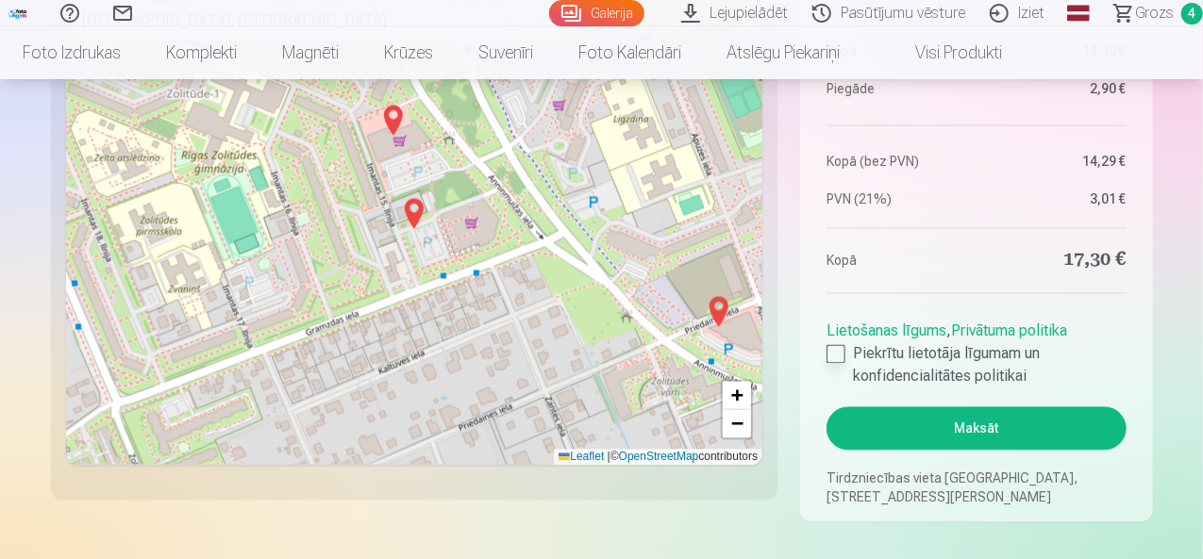
click at [837, 352] on div at bounding box center [835, 353] width 19 height 19
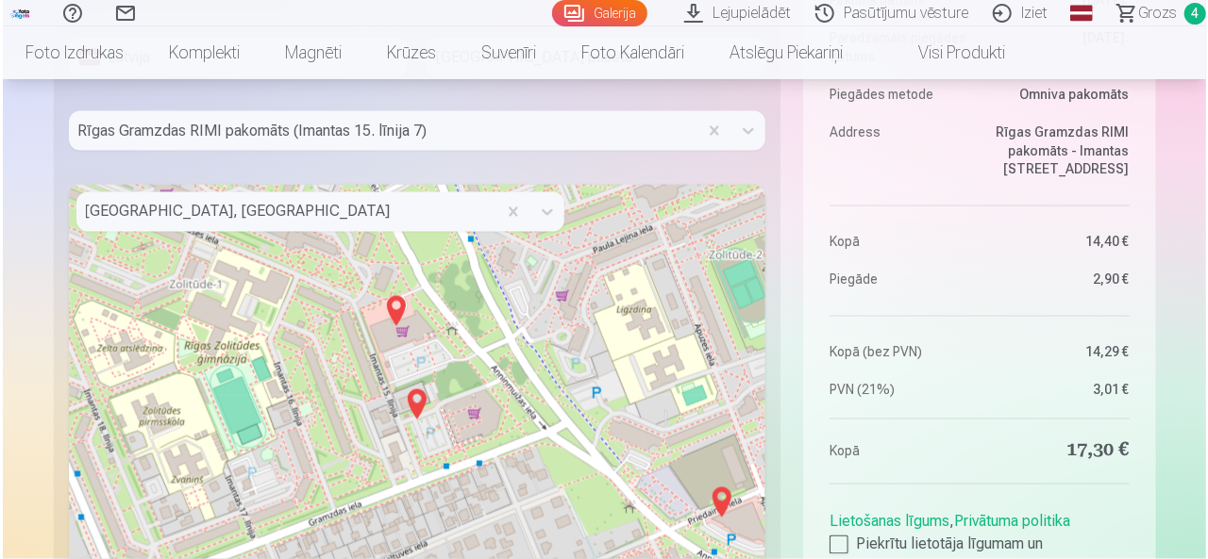
scroll to position [1853, 0]
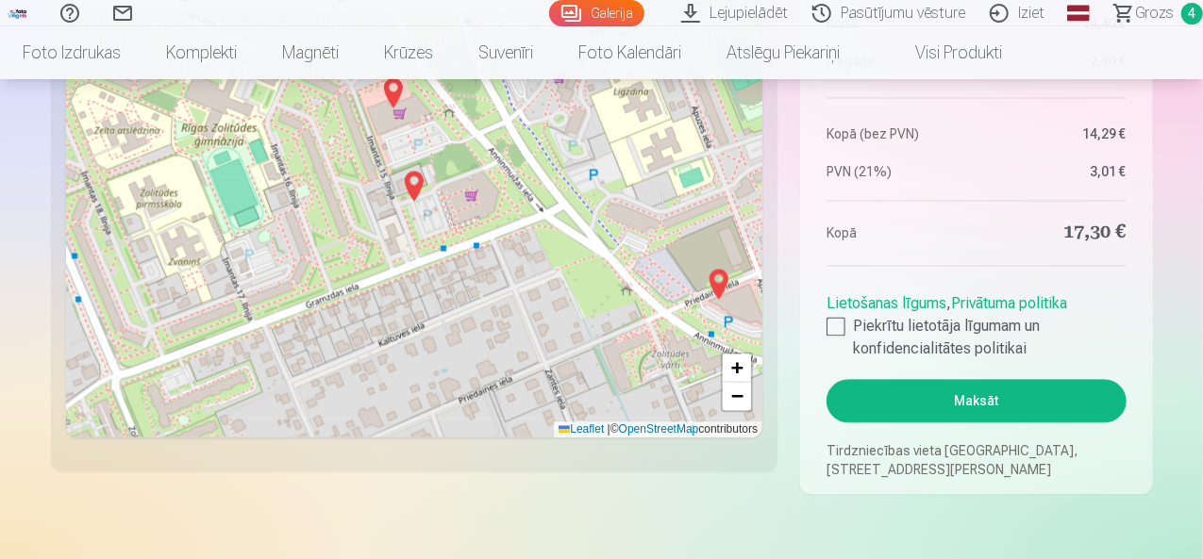
click at [1078, 399] on button "Maksāt" at bounding box center [975, 400] width 299 height 43
